Goal: Information Seeking & Learning: Learn about a topic

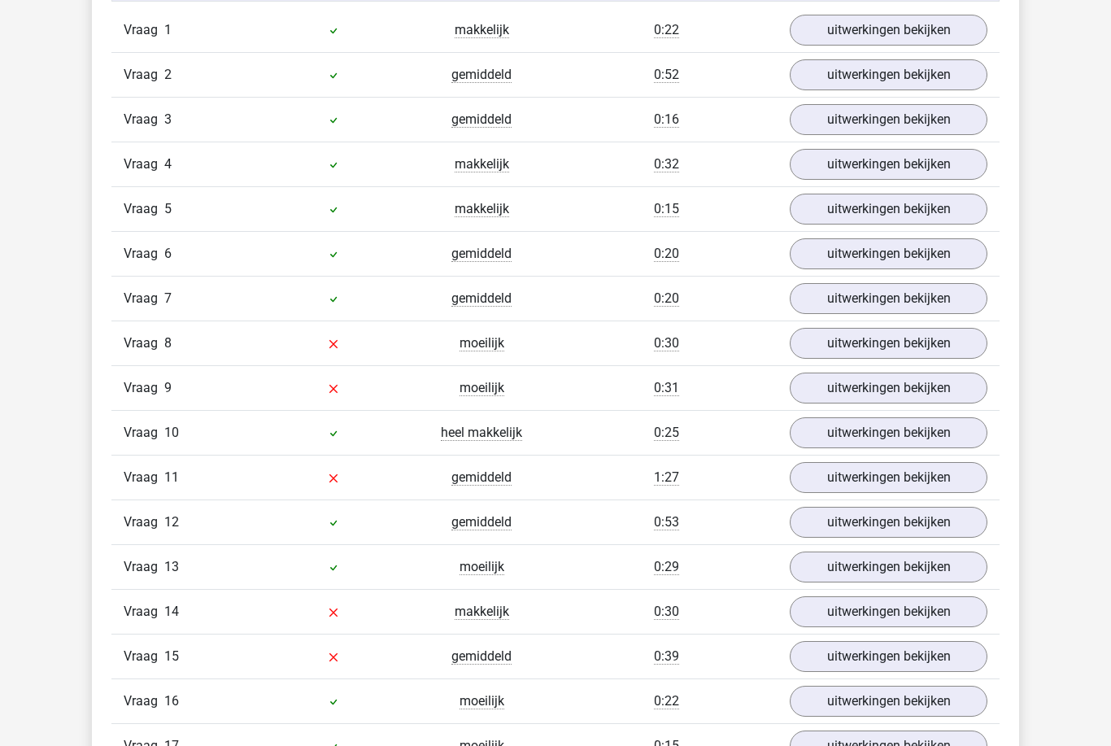
click at [953, 353] on link "uitwerkingen bekijken" at bounding box center [889, 344] width 198 height 31
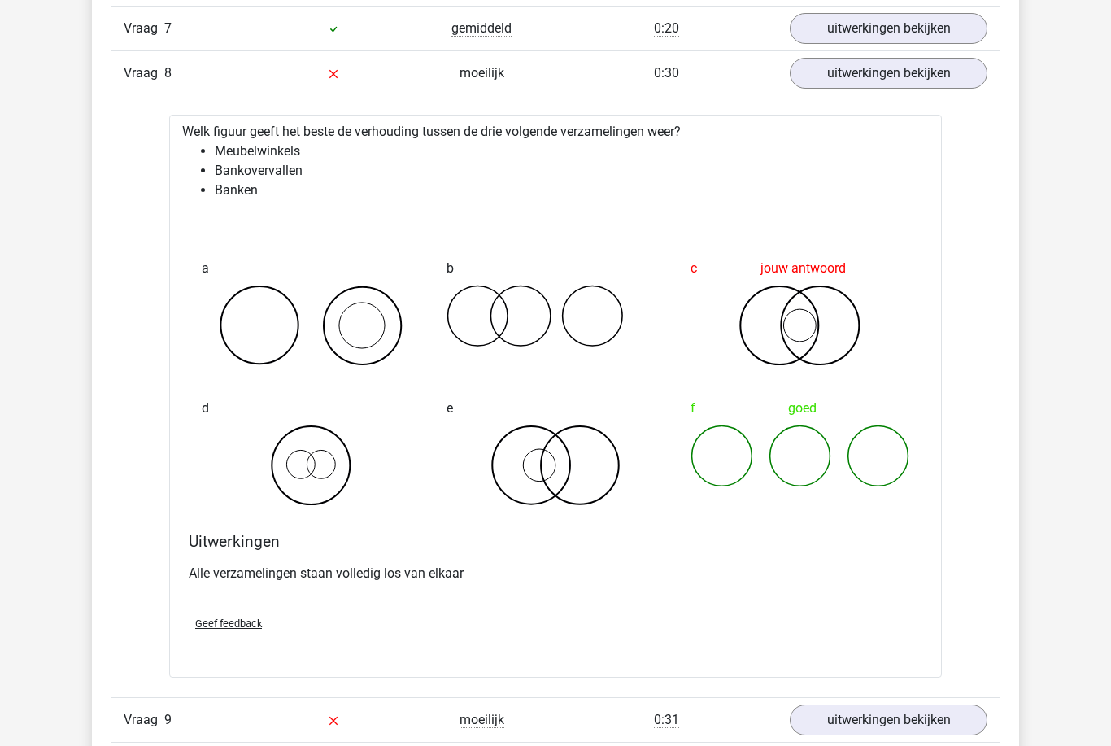
scroll to position [1744, 0]
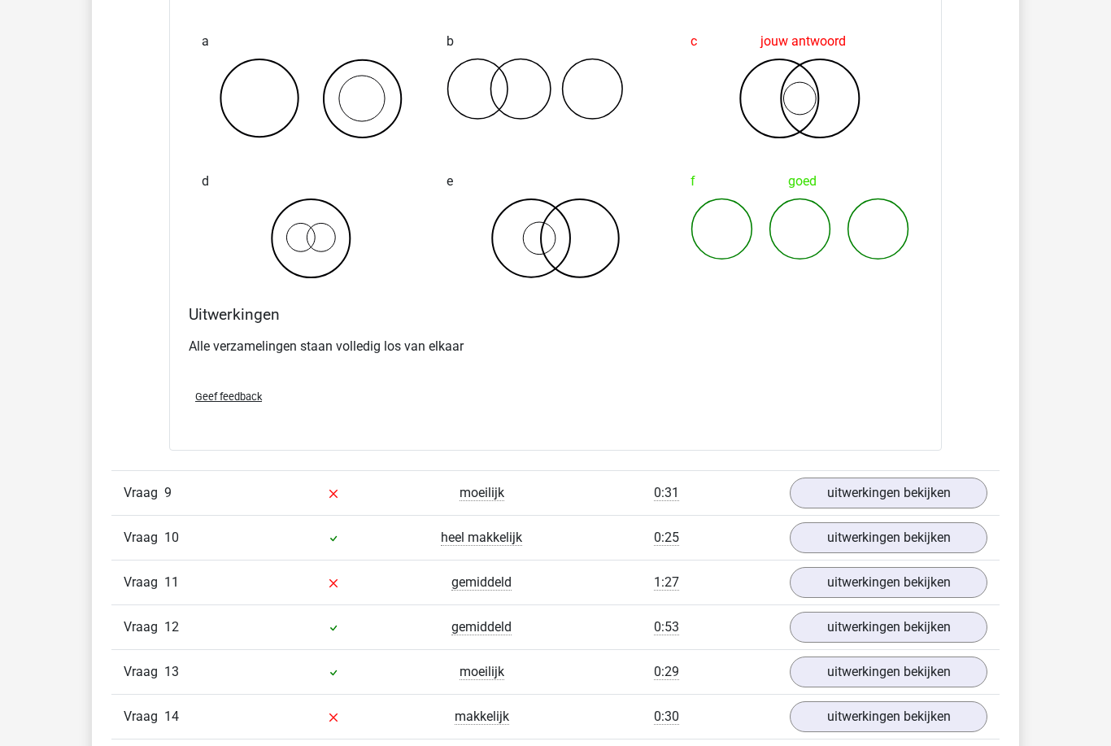
click at [938, 497] on link "uitwerkingen bekijken" at bounding box center [889, 492] width 198 height 31
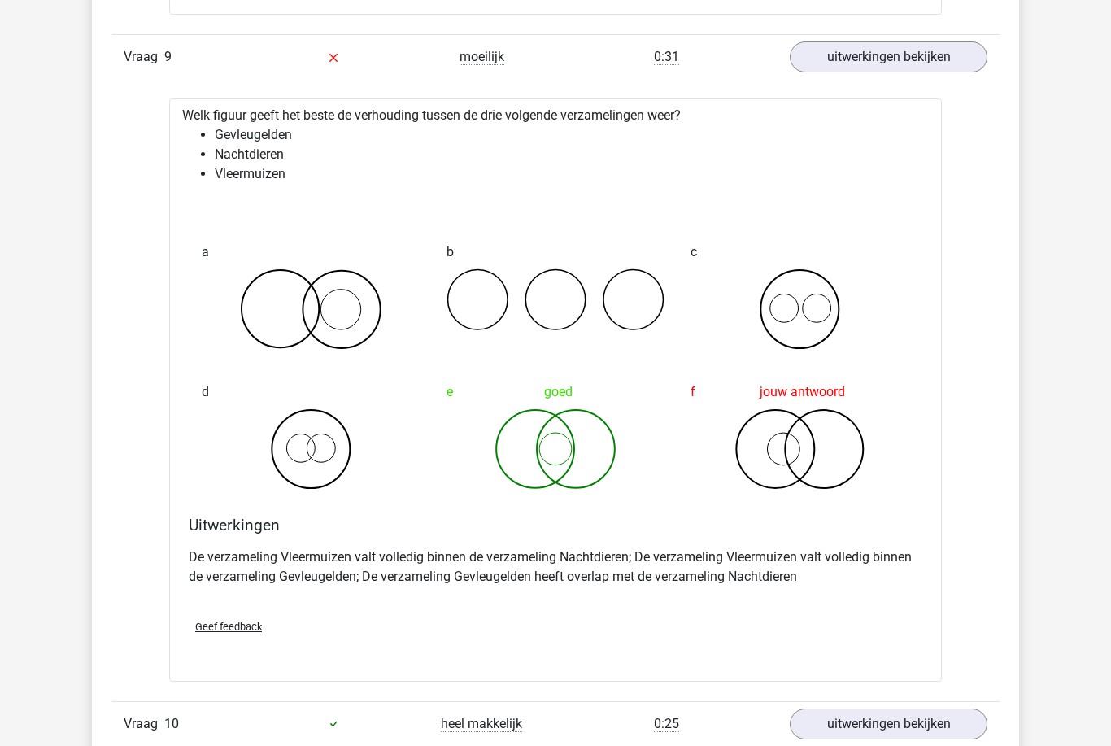
scroll to position [2410, 0]
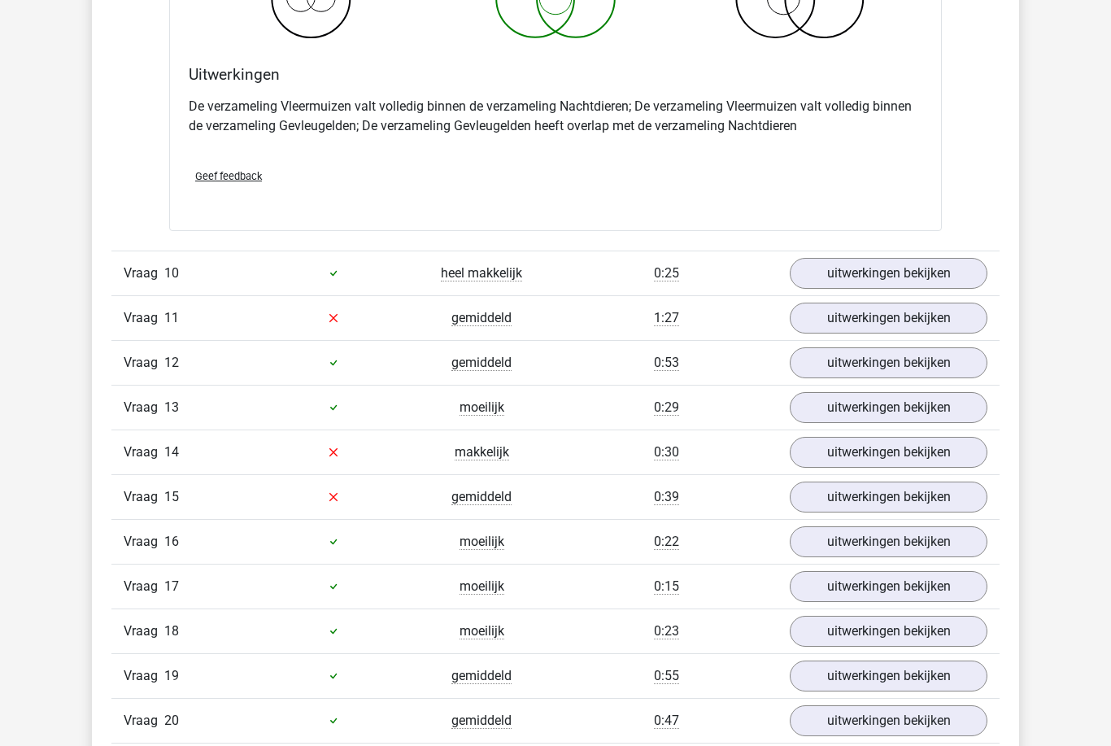
click at [957, 329] on link "uitwerkingen bekijken" at bounding box center [889, 318] width 198 height 31
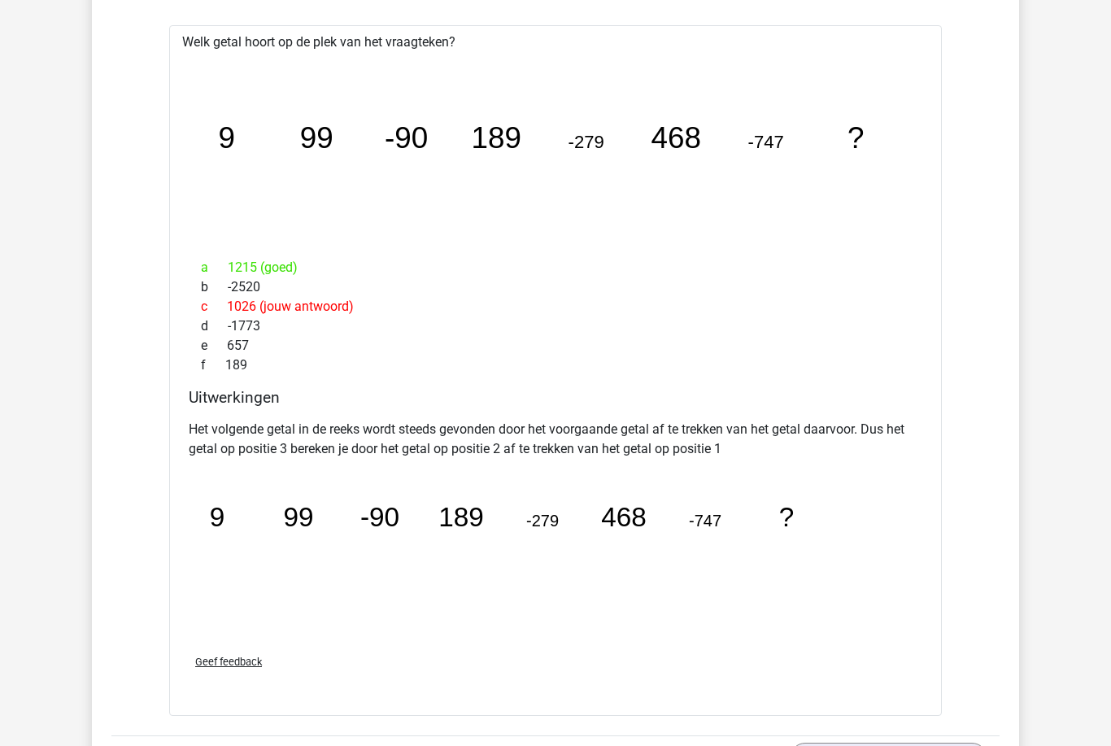
scroll to position [3189, 0]
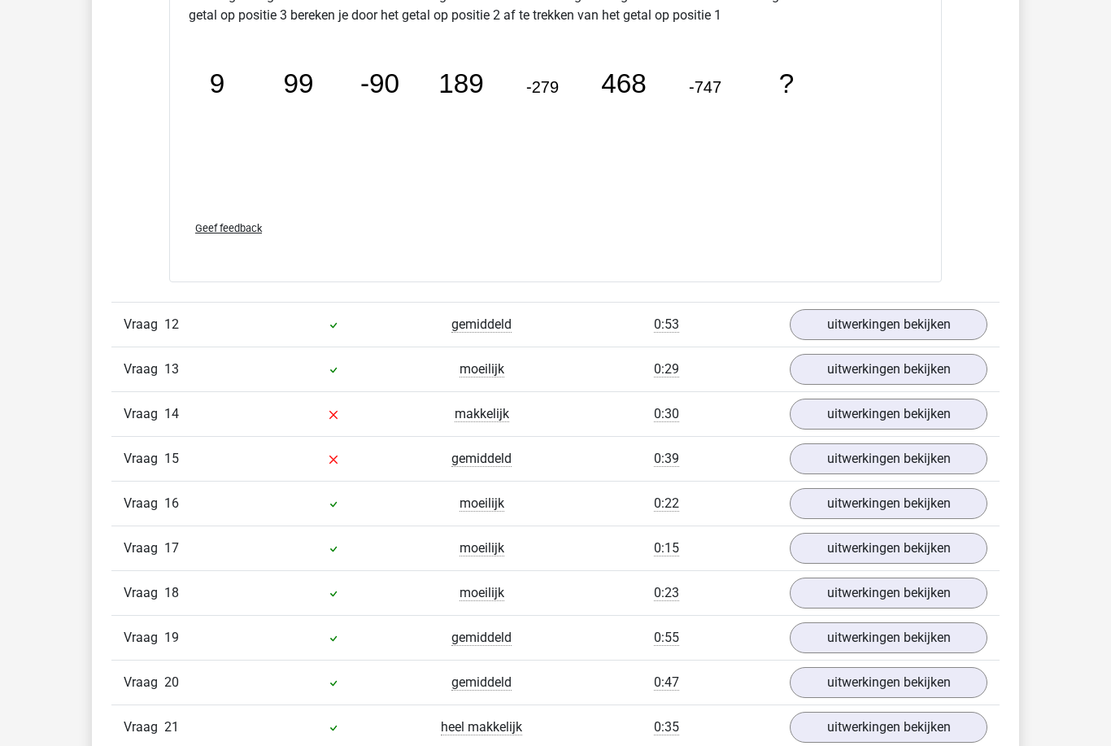
click at [949, 418] on link "uitwerkingen bekijken" at bounding box center [889, 413] width 198 height 31
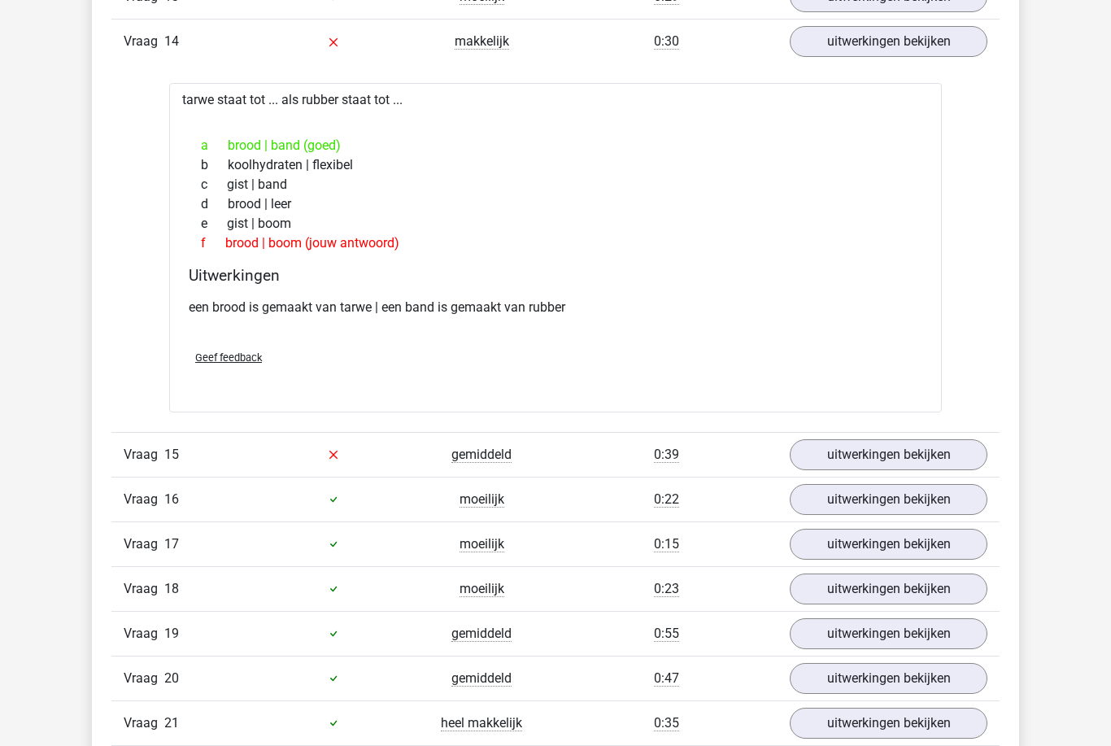
scroll to position [3999, 0]
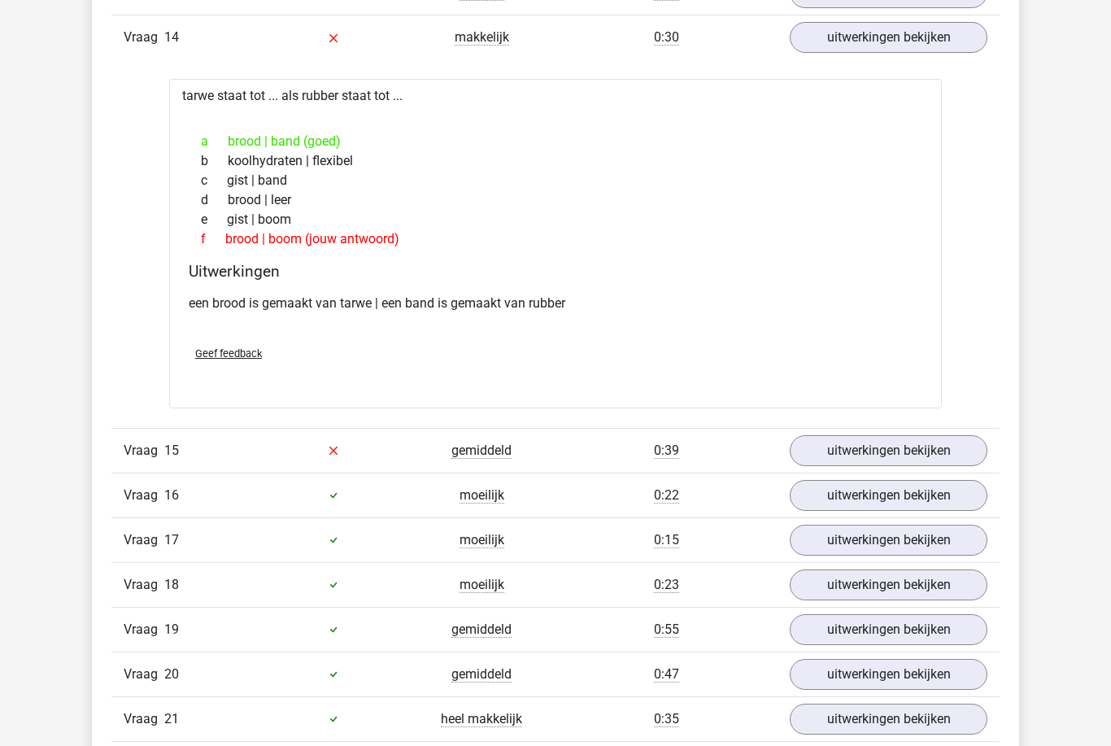
click at [836, 441] on link "uitwerkingen bekijken" at bounding box center [889, 450] width 198 height 31
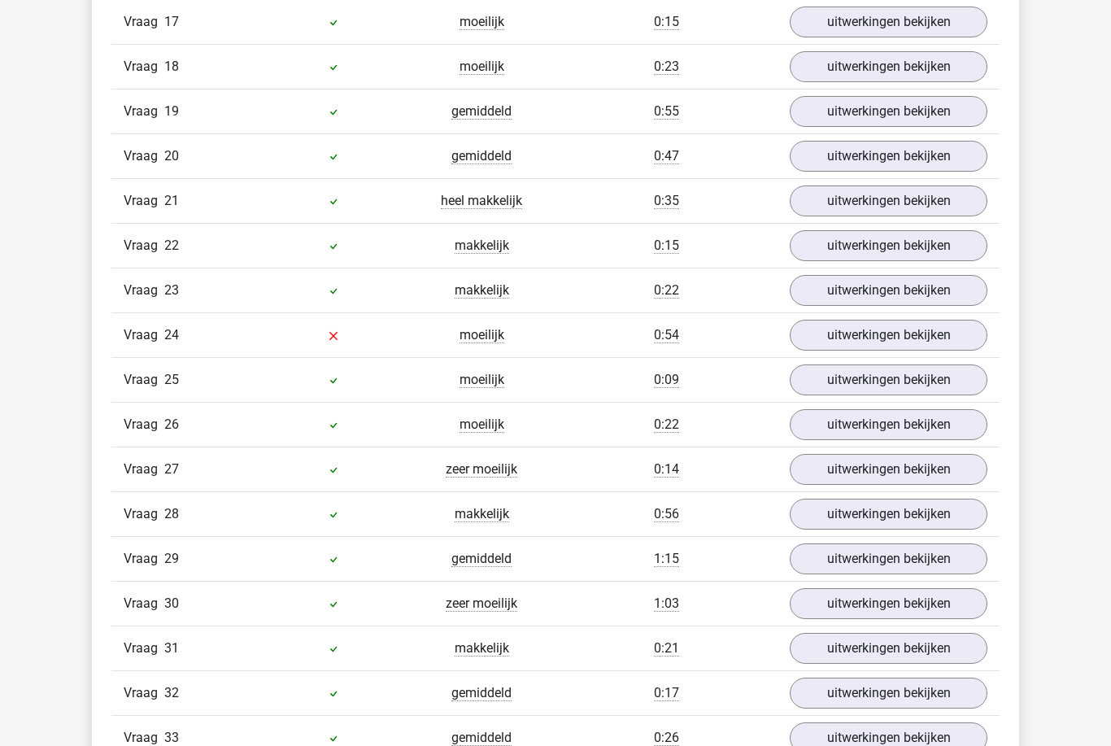
scroll to position [4885, 0]
click at [815, 350] on link "uitwerkingen bekijken" at bounding box center [889, 334] width 198 height 31
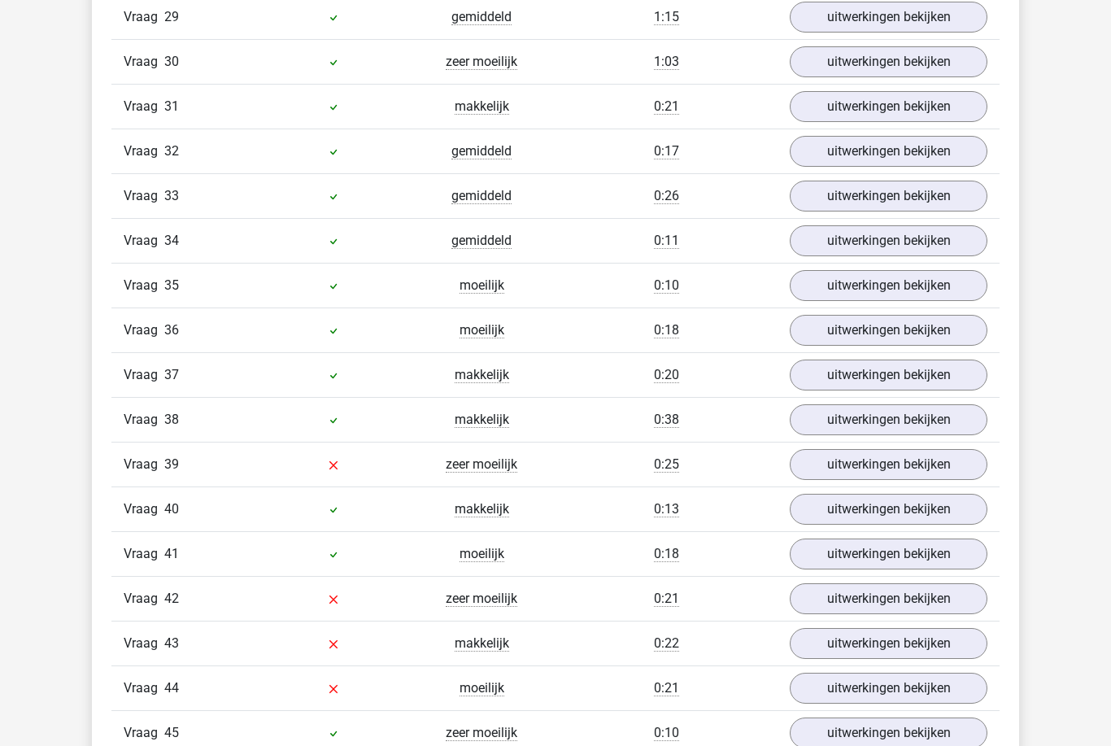
scroll to position [5818, 0]
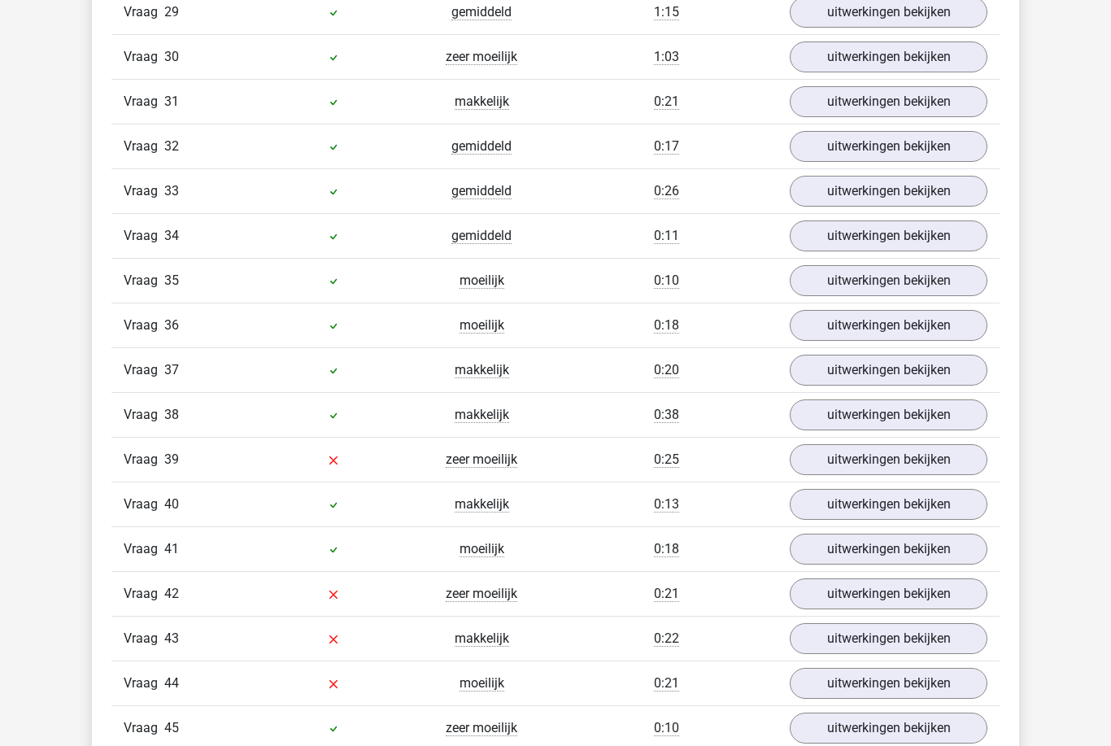
click at [843, 475] on link "uitwerkingen bekijken" at bounding box center [889, 459] width 198 height 31
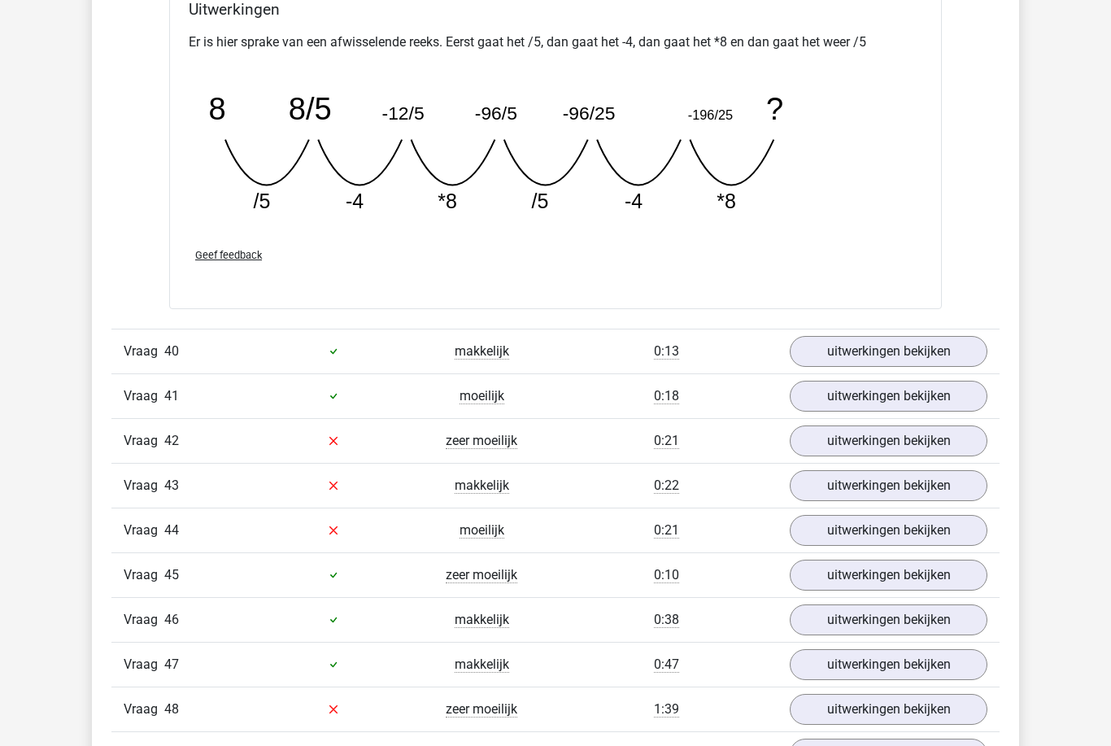
scroll to position [6687, 0]
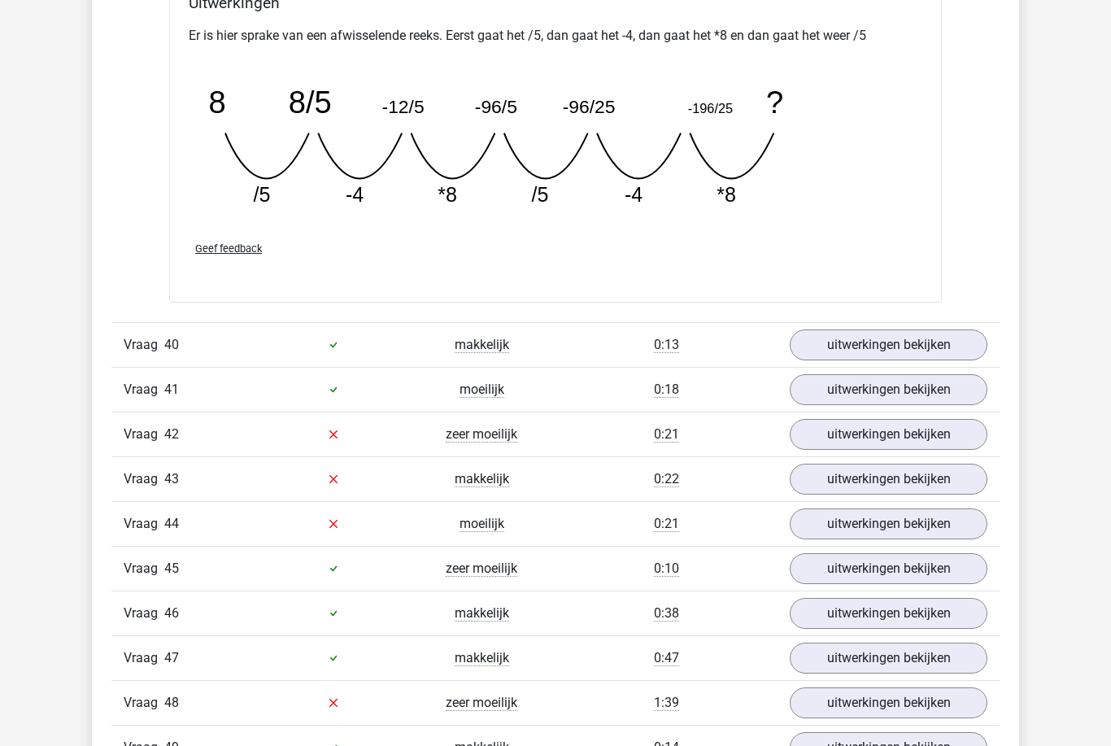
click at [850, 448] on link "uitwerkingen bekijken" at bounding box center [889, 435] width 198 height 31
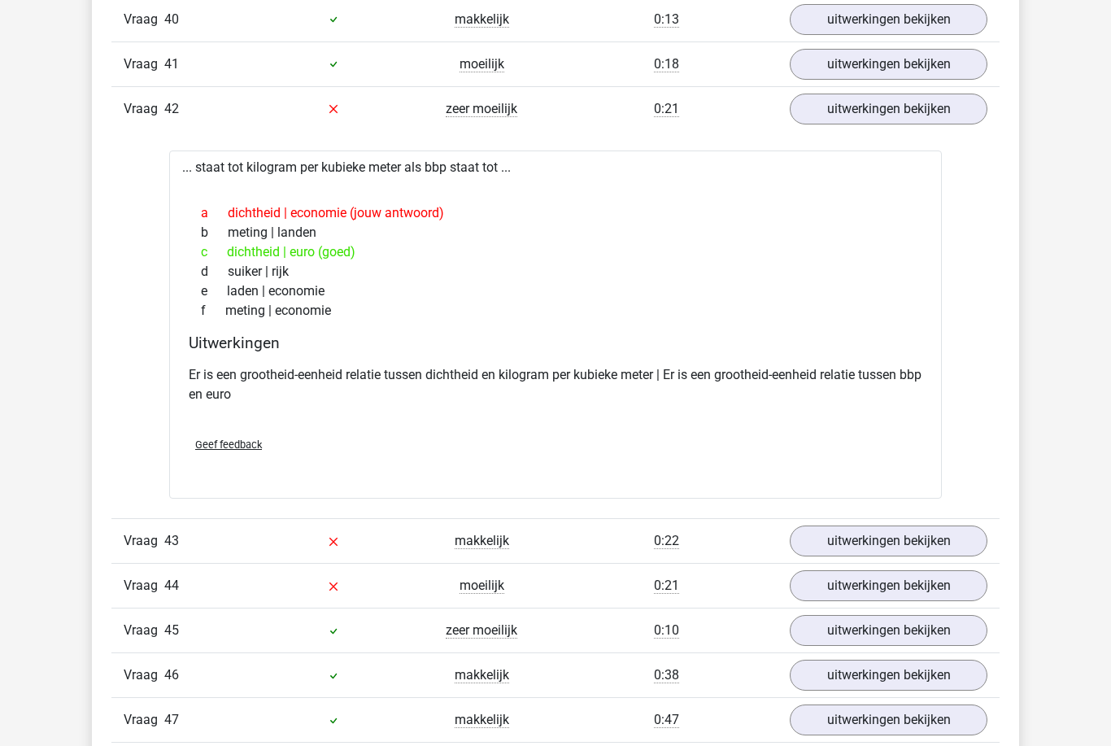
scroll to position [7013, 0]
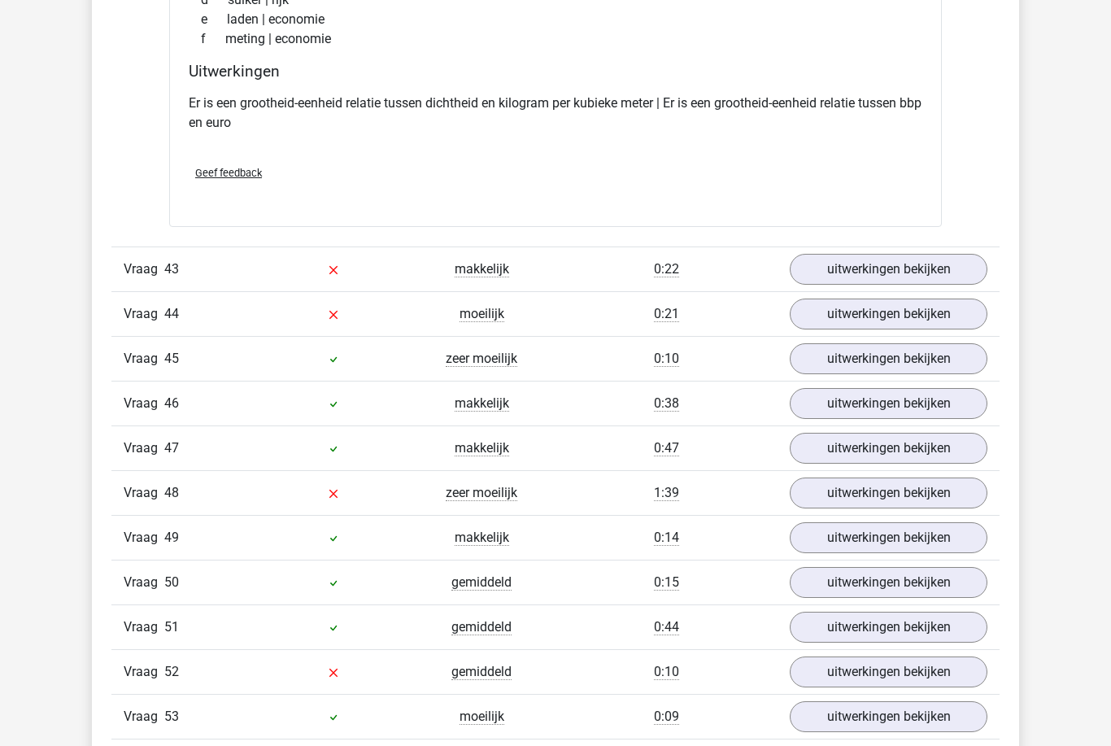
click at [848, 276] on link "uitwerkingen bekijken" at bounding box center [889, 270] width 198 height 31
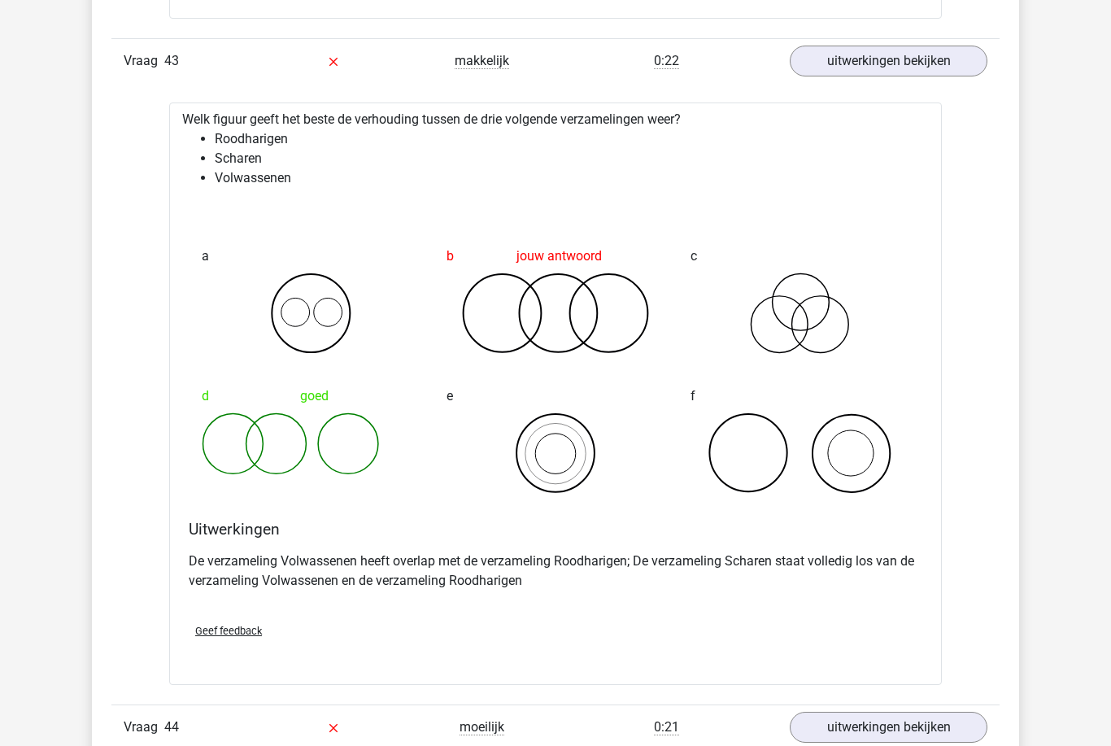
scroll to position [7502, 0]
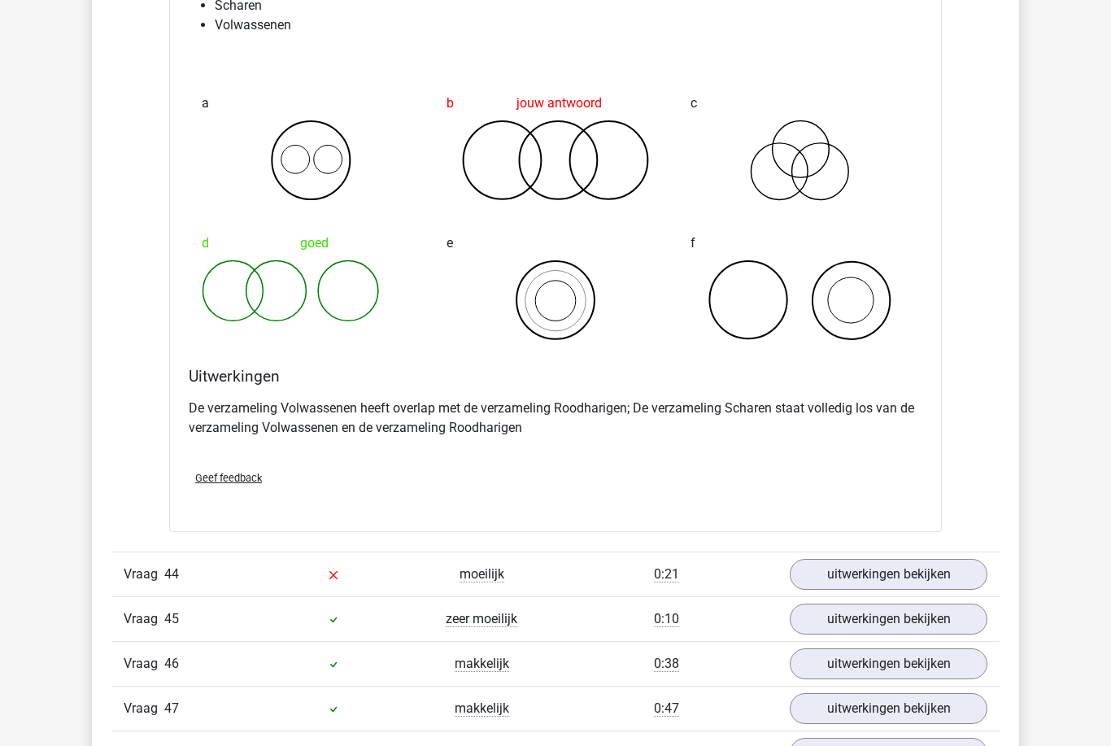
click at [841, 590] on link "uitwerkingen bekijken" at bounding box center [889, 574] width 198 height 31
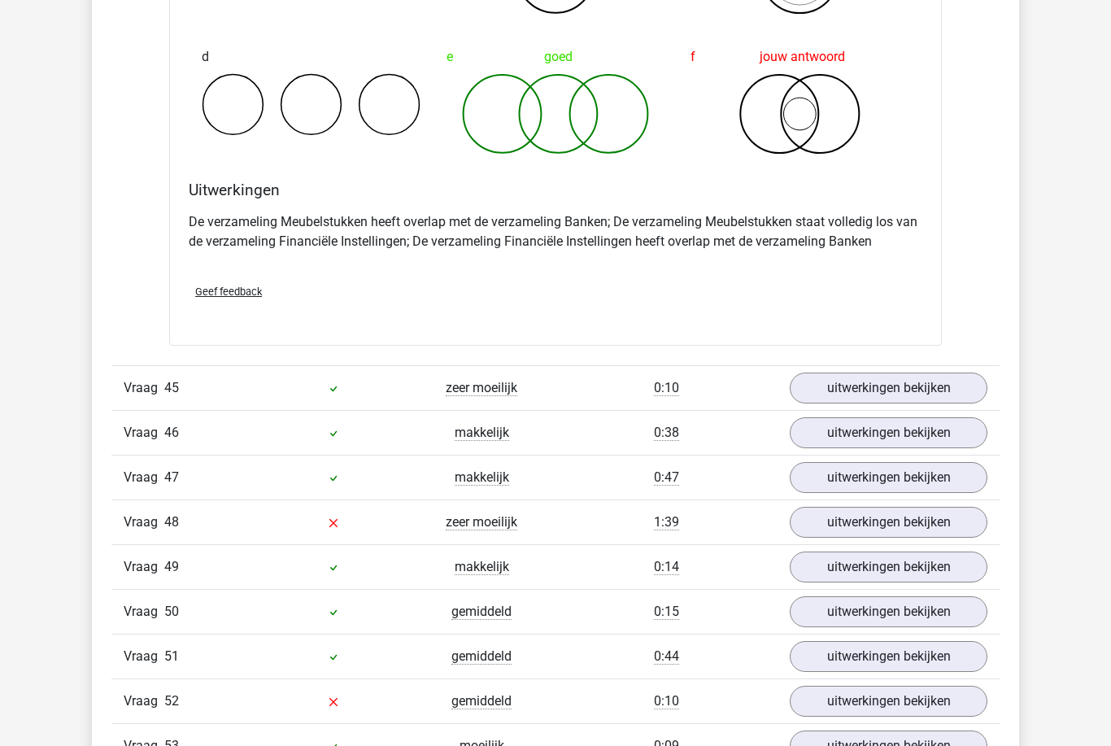
scroll to position [8498, 0]
click at [882, 538] on link "uitwerkingen bekijken" at bounding box center [889, 522] width 198 height 31
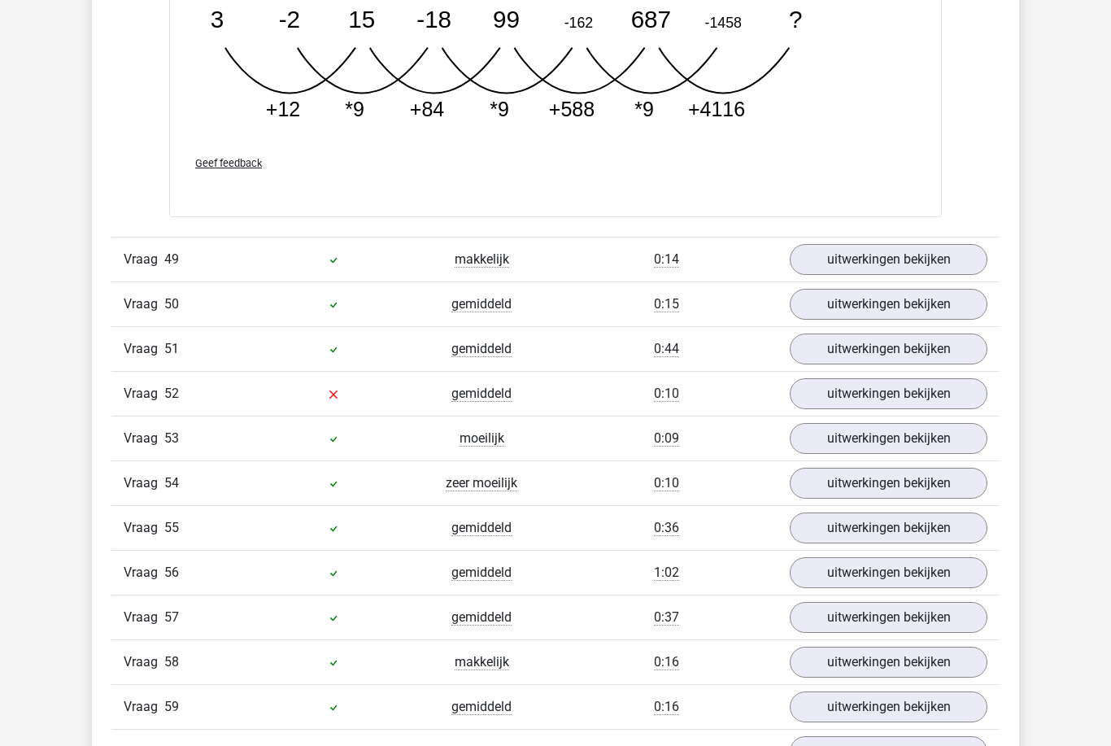
scroll to position [9633, 0]
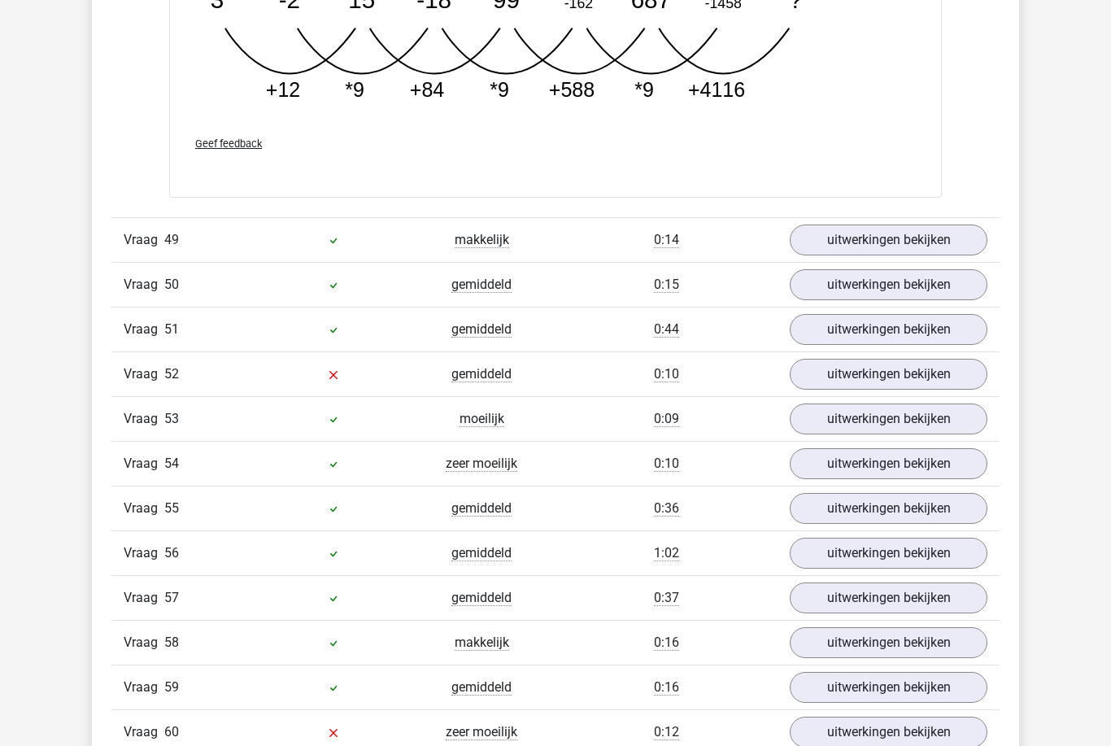
click at [939, 390] on link "uitwerkingen bekijken" at bounding box center [889, 374] width 198 height 31
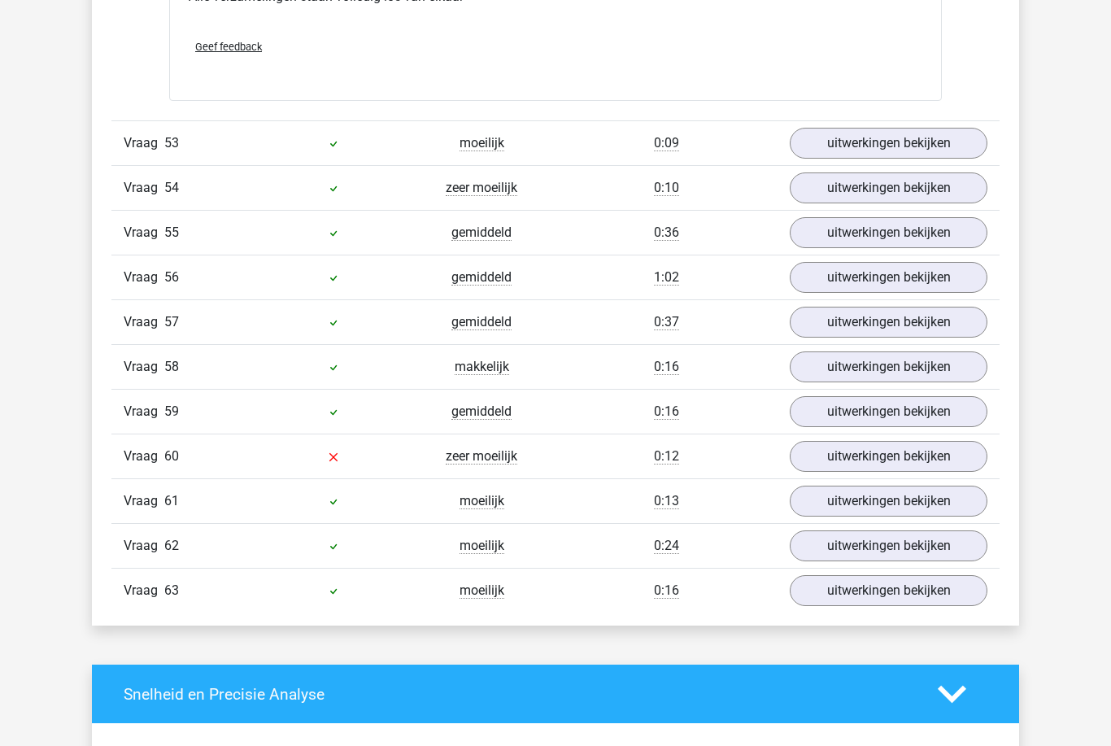
scroll to position [10511, 0]
click at [830, 472] on link "uitwerkingen bekijken" at bounding box center [889, 456] width 198 height 31
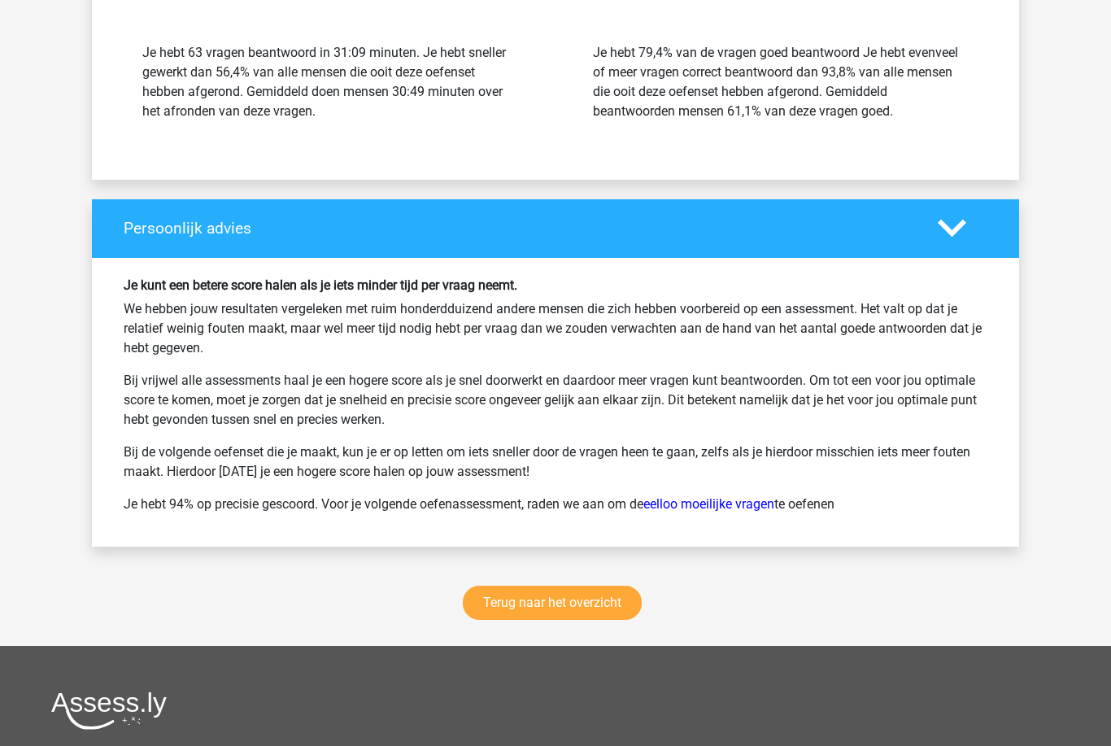
scroll to position [11892, 0]
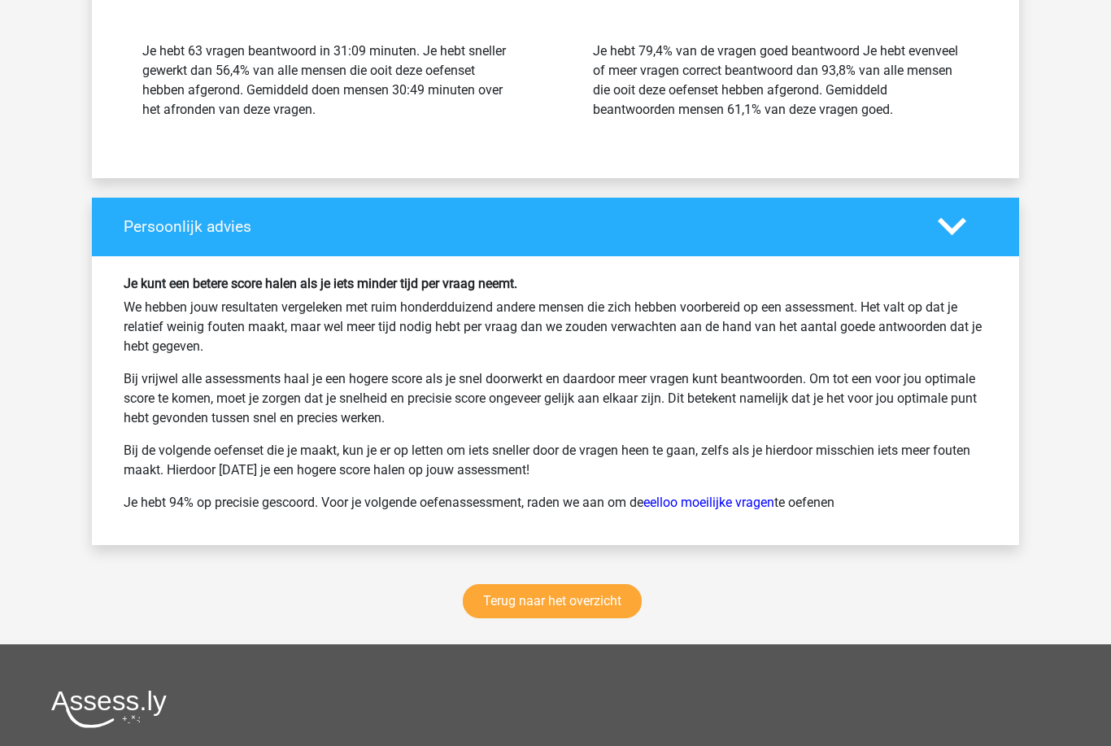
click at [542, 612] on link "Terug naar het overzicht" at bounding box center [552, 602] width 179 height 34
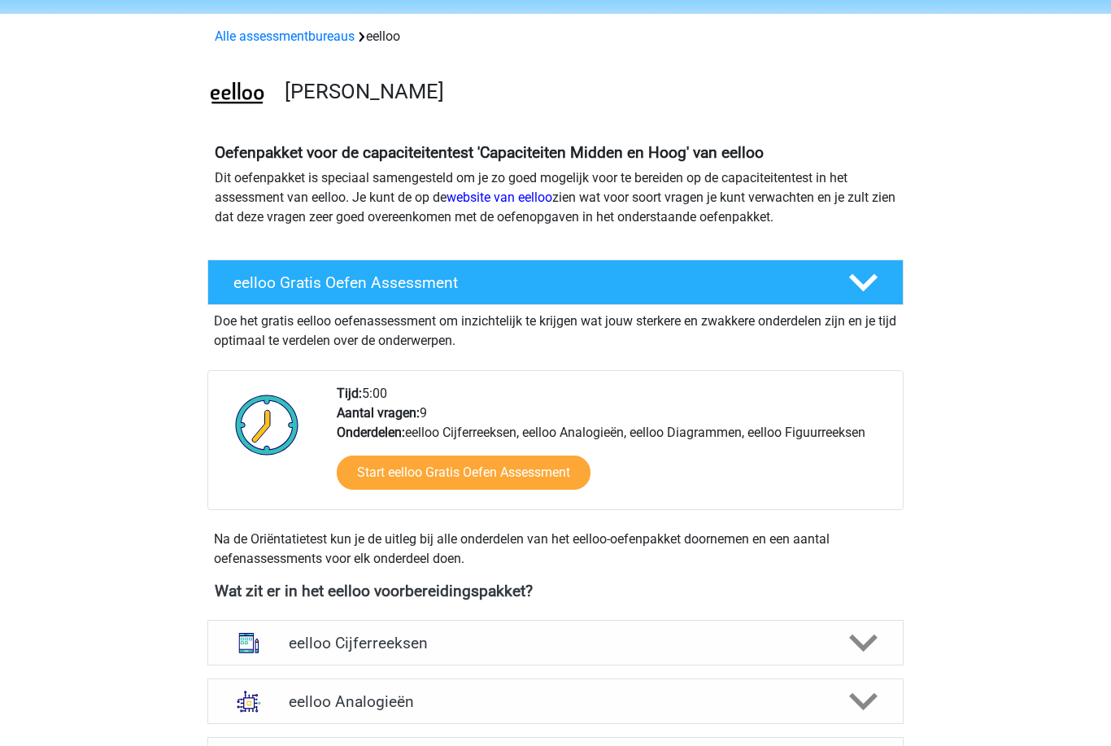
scroll to position [37, 0]
